Goal: Task Accomplishment & Management: Manage account settings

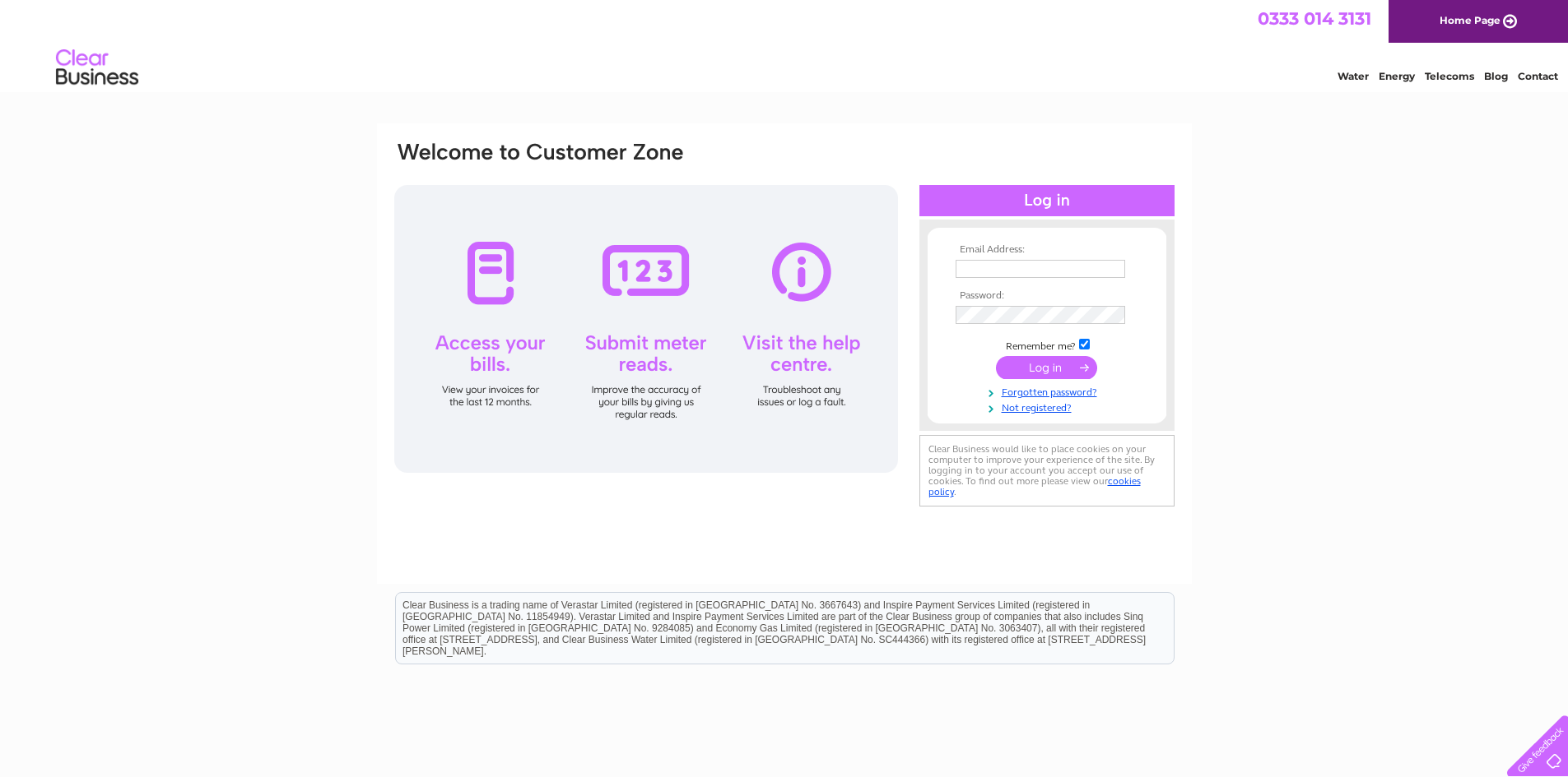
type input "[EMAIL_ADDRESS][DOMAIN_NAME]"
click at [1030, 369] on input "submit" at bounding box center [1046, 368] width 101 height 23
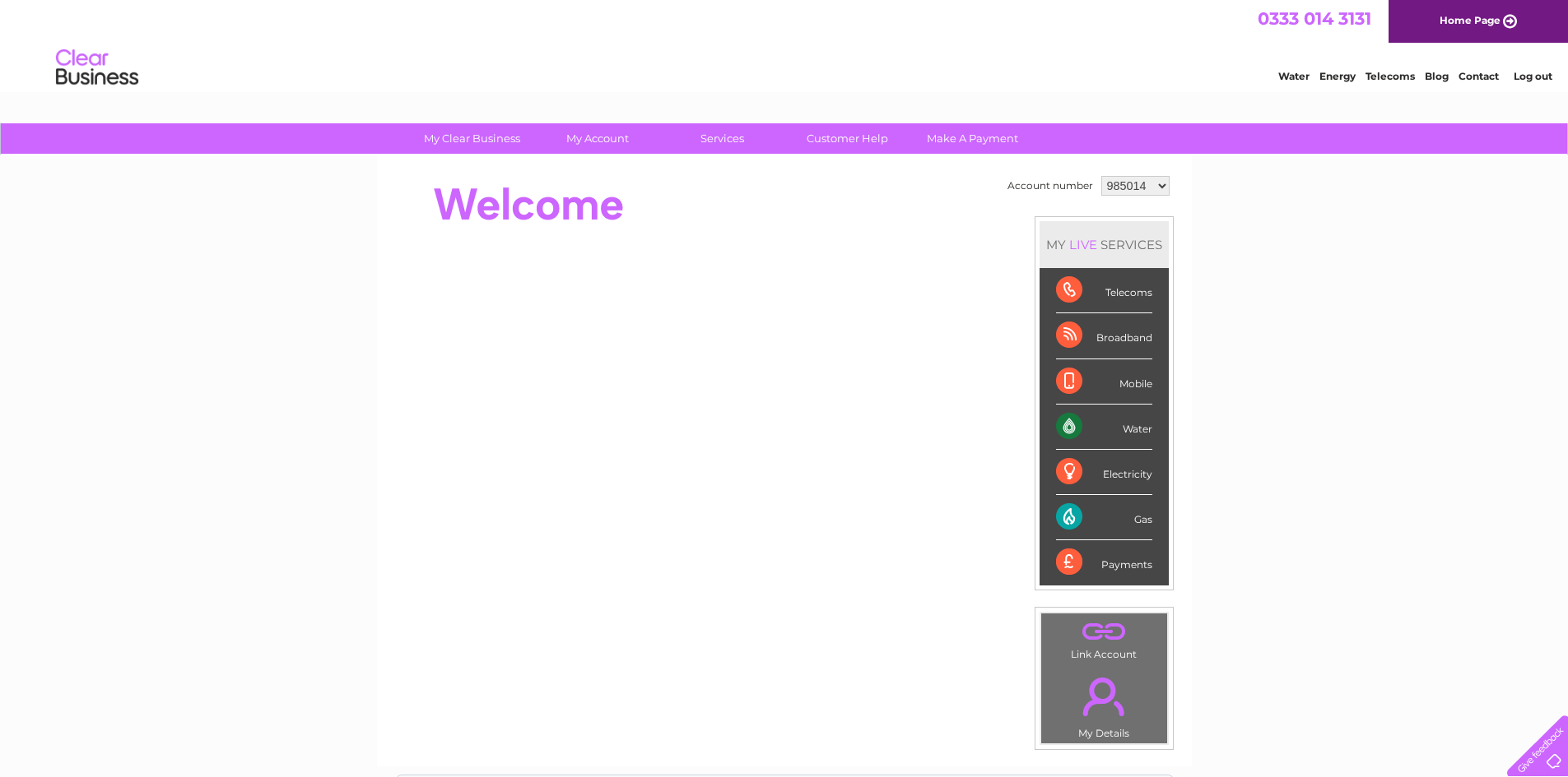
click at [1129, 184] on select "985014 1079709" at bounding box center [1135, 186] width 68 height 19
select select "1079709"
click at [1101, 176] on select "985014 1079709" at bounding box center [1135, 186] width 68 height 19
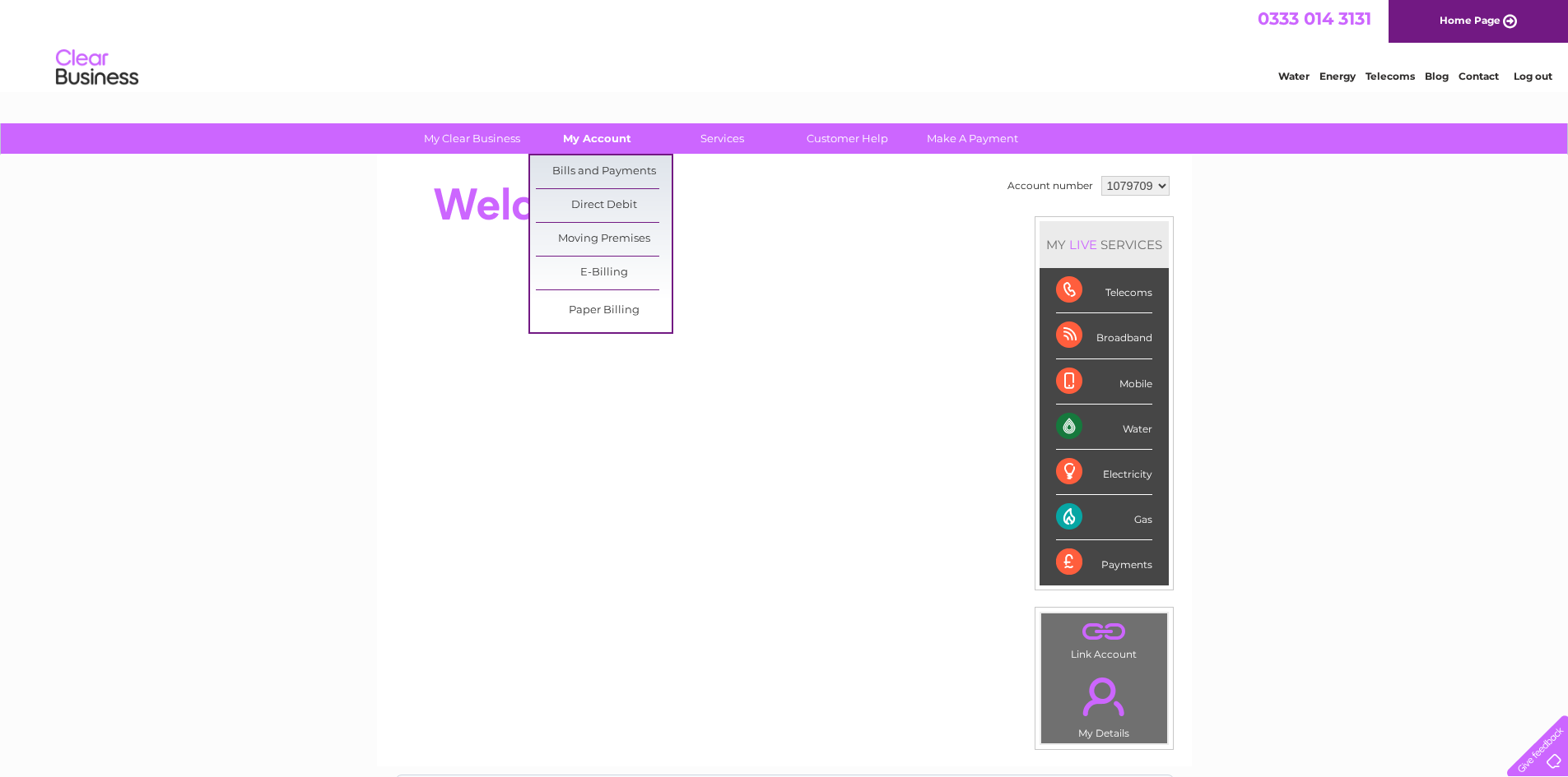
click at [616, 148] on link "My Account" at bounding box center [597, 139] width 136 height 30
click at [603, 171] on link "Bills and Payments" at bounding box center [604, 171] width 136 height 33
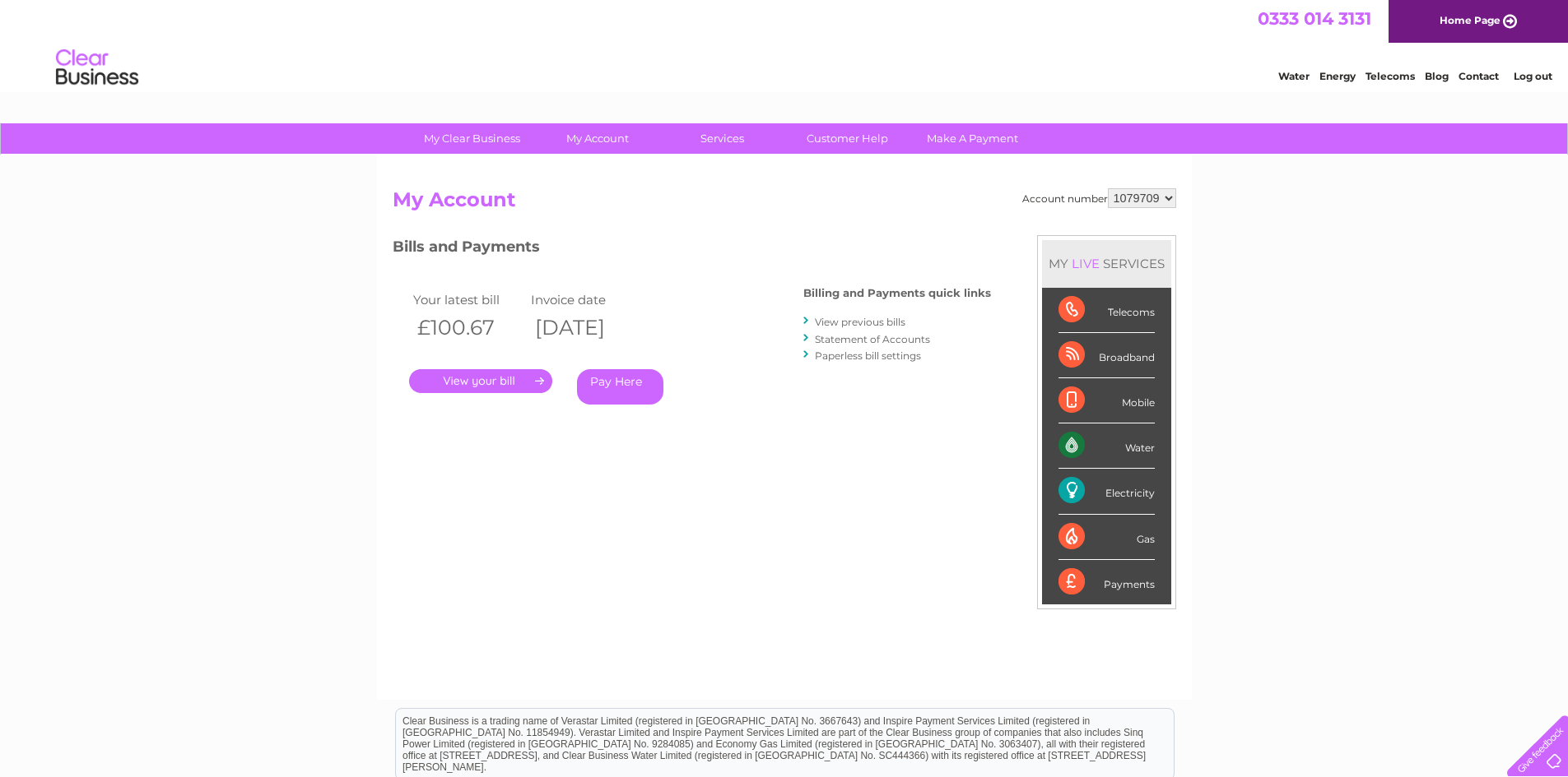
click at [440, 385] on link "." at bounding box center [480, 381] width 143 height 24
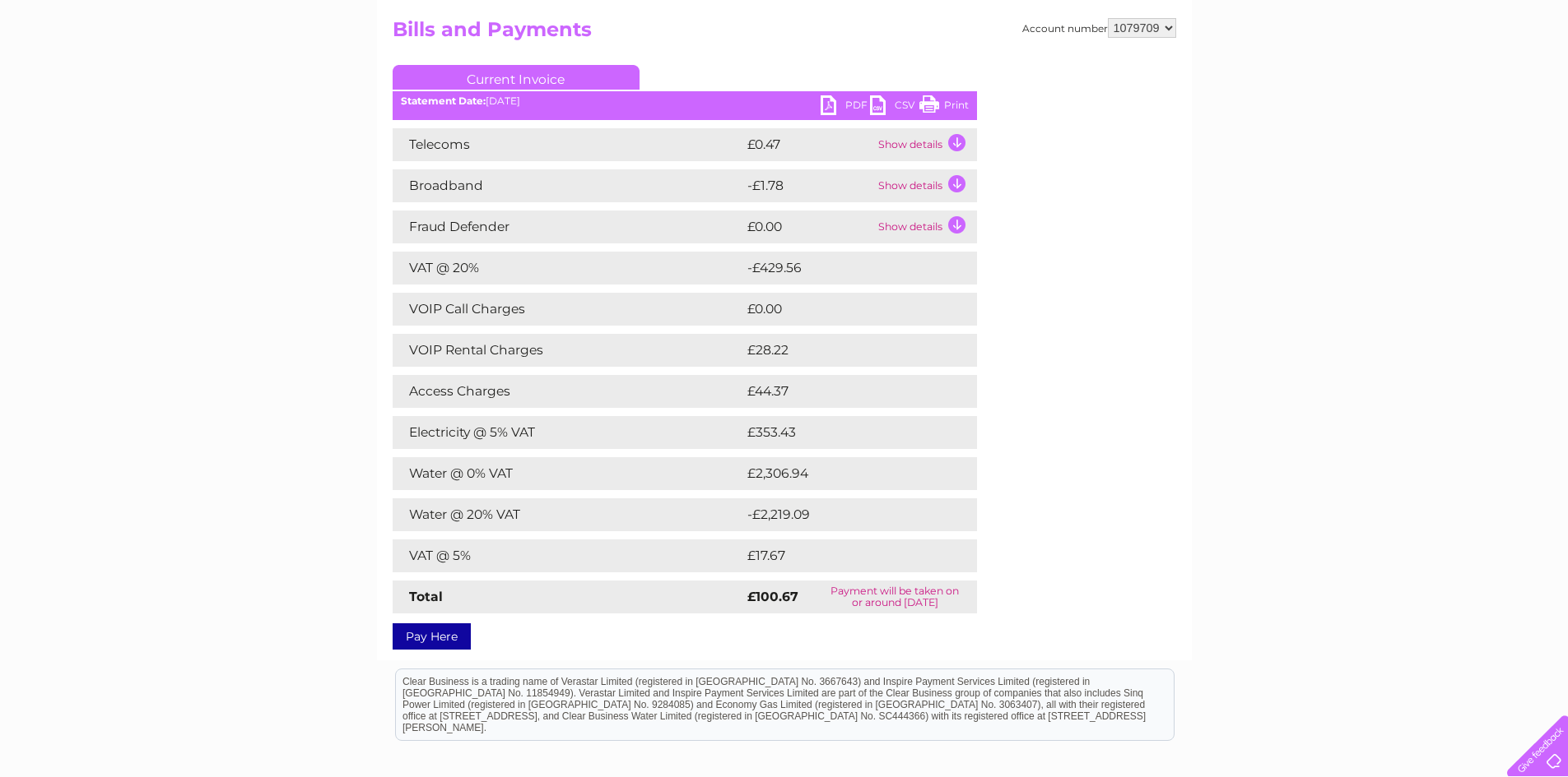
scroll to position [100, 0]
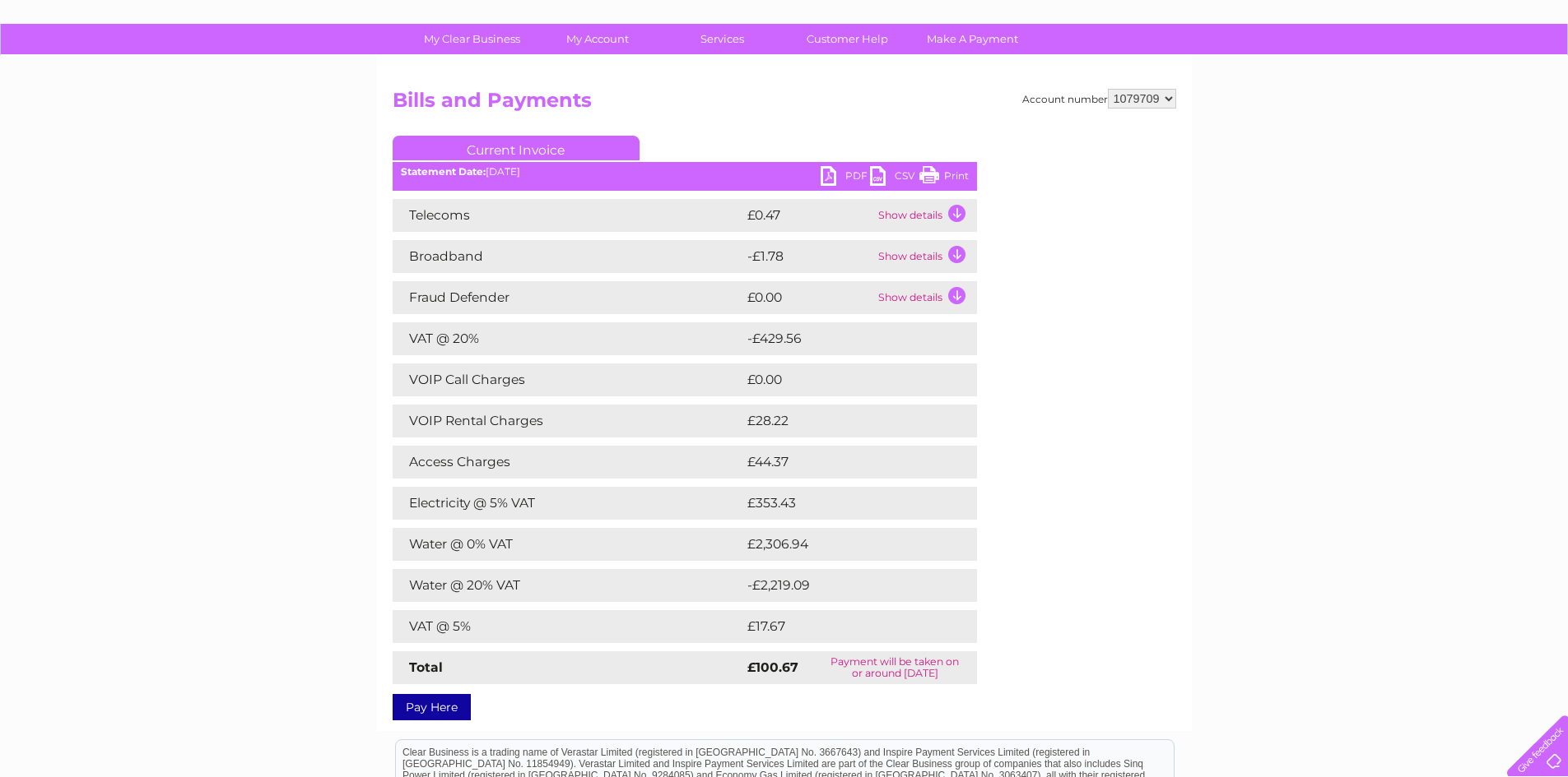
click at [834, 175] on link "PDF" at bounding box center [845, 178] width 50 height 24
click at [944, 172] on link "Print" at bounding box center [944, 178] width 50 height 24
